Goal: Task Accomplishment & Management: Complete application form

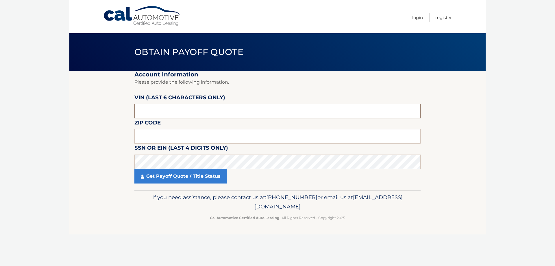
click at [181, 111] on input "text" at bounding box center [277, 111] width 286 height 14
click at [182, 112] on input "text" at bounding box center [277, 111] width 286 height 14
type input "937307"
click at [164, 133] on input "text" at bounding box center [277, 136] width 286 height 14
click at [190, 141] on input "text" at bounding box center [277, 136] width 286 height 14
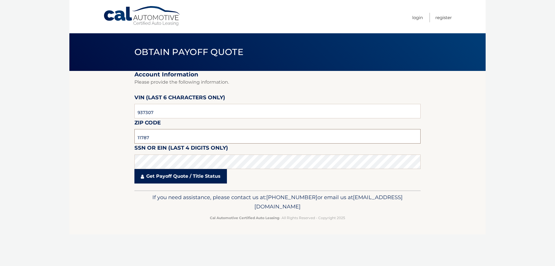
type input "11787"
click at [187, 173] on link "Get Payoff Quote / Title Status" at bounding box center [180, 176] width 93 height 14
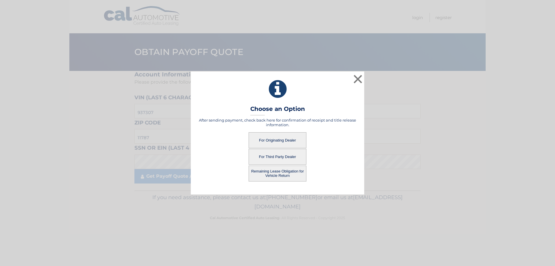
click at [284, 139] on button "For Originating Dealer" at bounding box center [278, 140] width 58 height 16
click at [285, 140] on button "For Originating Dealer" at bounding box center [278, 140] width 58 height 16
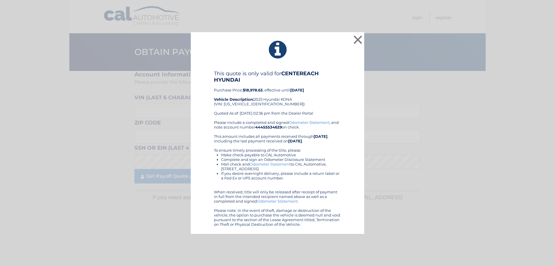
drag, startPoint x: 335, startPoint y: 229, endPoint x: 212, endPoint y: 74, distance: 198.2
click at [212, 74] on div "× This quote is only valid for CENTEREACH HYUNDAI Purchase Price: $18,978.63 , …" at bounding box center [277, 133] width 173 height 202
click at [215, 72] on h4 "This quote is only valid for CENTEREACH HYUNDAI" at bounding box center [277, 76] width 127 height 13
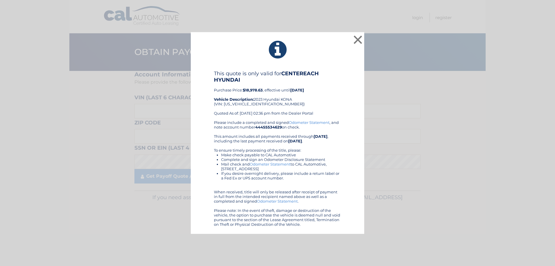
click at [307, 226] on div "Please include a completed and signed Odometer Statement , and note account num…" at bounding box center [277, 173] width 127 height 106
drag, startPoint x: 310, startPoint y: 225, endPoint x: 202, endPoint y: 66, distance: 192.9
click at [202, 66] on div "× This quote is only valid for CENTEREACH HYUNDAI Purchase Price: $18,978.63 , …" at bounding box center [277, 133] width 173 height 202
click at [219, 66] on div "× This quote is only valid for CENTEREACH HYUNDAI Purchase Price: $18,978.63 , …" at bounding box center [277, 133] width 173 height 202
click at [358, 39] on button "×" at bounding box center [358, 40] width 12 height 12
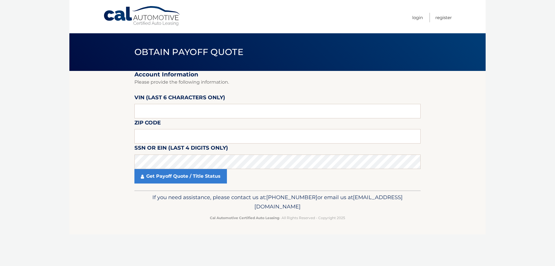
click at [121, 125] on section "Account Information Please provide the following information. VIN (last 6 chara…" at bounding box center [277, 130] width 416 height 119
drag, startPoint x: 396, startPoint y: 213, endPoint x: 51, endPoint y: 11, distance: 399.4
click at [51, 11] on body "Cal Automotive Menu Login Register Obtain Payoff Quote" at bounding box center [277, 133] width 555 height 266
click at [455, 257] on div "Cal Automotive Menu Login Register Obtain Payoff Quote ×" at bounding box center [277, 133] width 416 height 266
drag, startPoint x: 429, startPoint y: 235, endPoint x: 54, endPoint y: 48, distance: 418.7
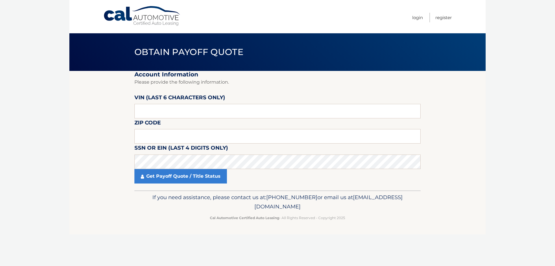
click at [54, 54] on body "Cal Automotive Menu Login Register Obtain Payoff Quote" at bounding box center [277, 133] width 555 height 266
click at [396, 215] on p "Cal Automotive Certified Auto Leasing - All Rights Reserved - Copyright 2025" at bounding box center [277, 218] width 279 height 6
drag, startPoint x: 403, startPoint y: 227, endPoint x: 391, endPoint y: 219, distance: 14.6
click at [391, 219] on footer "If you need assistance, please contact us at: 609-807-3200 or email us at Custo…" at bounding box center [277, 212] width 416 height 44
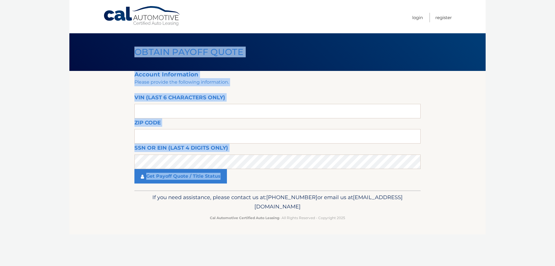
drag, startPoint x: 56, startPoint y: 14, endPoint x: 446, endPoint y: 216, distance: 439.9
click at [435, 198] on body "Cal Automotive Menu Login Register Obtain Payoff Quote" at bounding box center [277, 133] width 555 height 266
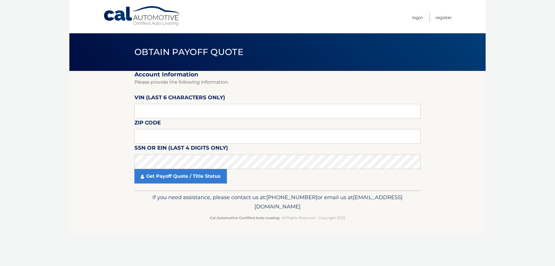
click at [447, 224] on footer "If you need assistance, please contact us at: 609-807-3200 or email us at Custo…" at bounding box center [277, 212] width 416 height 44
click at [389, 209] on p "If you need assistance, please contact us at: 609-807-3200 or email us at Custo…" at bounding box center [277, 202] width 279 height 19
